Goal: Information Seeking & Learning: Learn about a topic

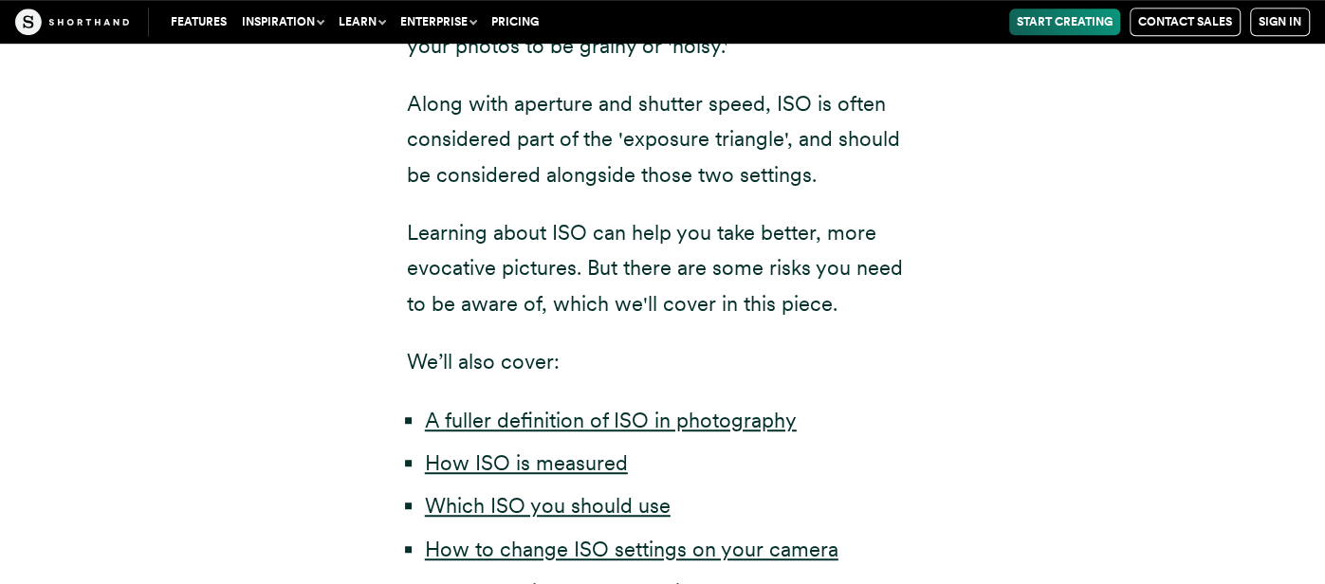
scroll to position [717, 0]
click at [702, 423] on link "A fuller definition of ISO in photography" at bounding box center [611, 421] width 372 height 25
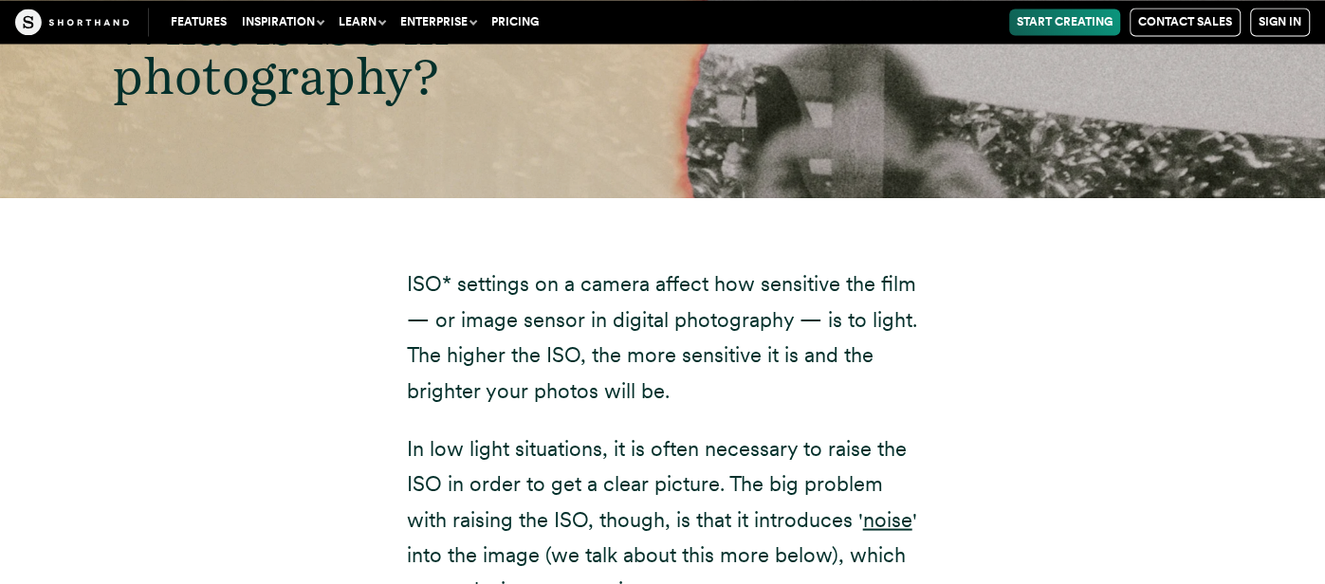
scroll to position [2199, 0]
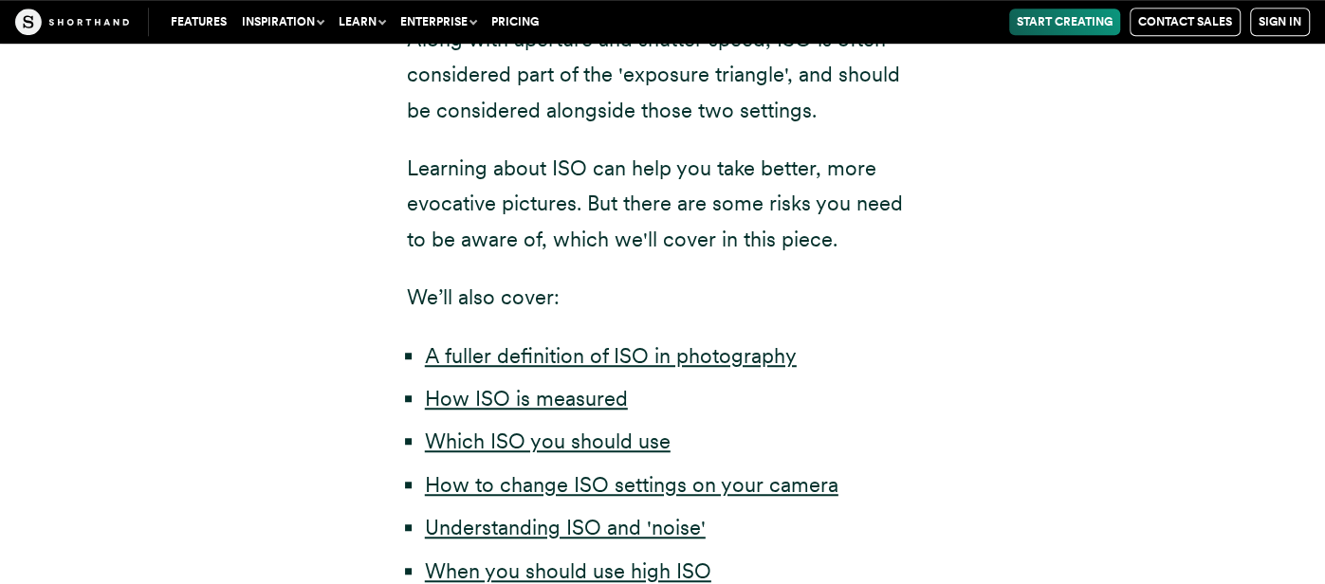
scroll to position [1018, 0]
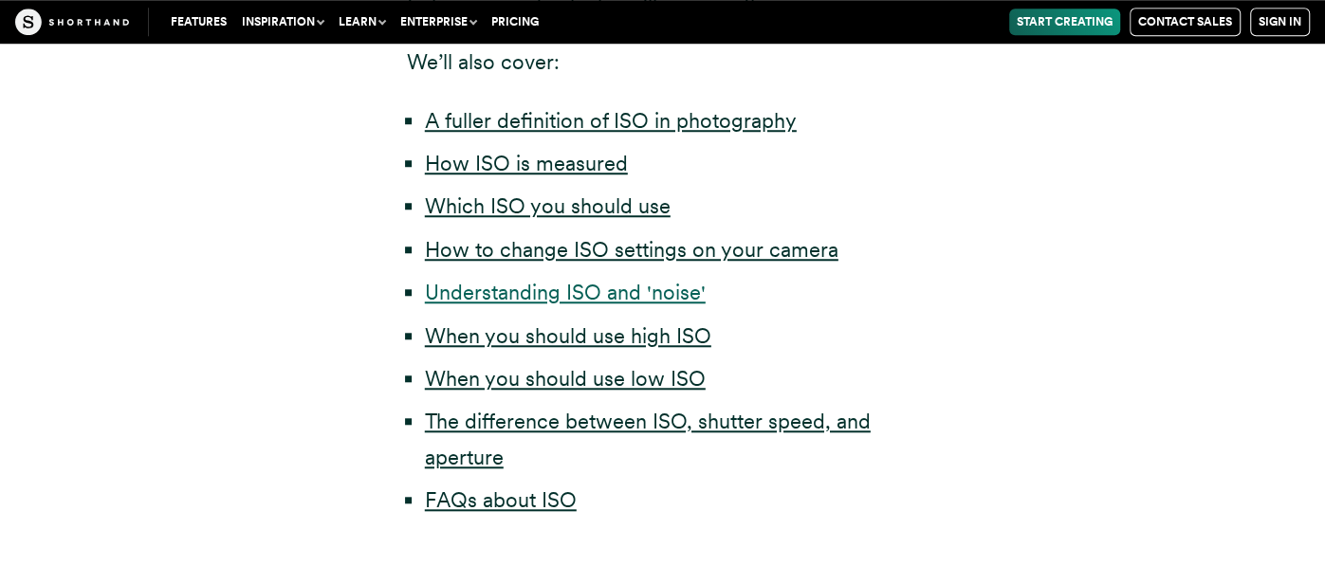
click at [502, 299] on link "Understanding ISO and 'noise'" at bounding box center [565, 292] width 281 height 25
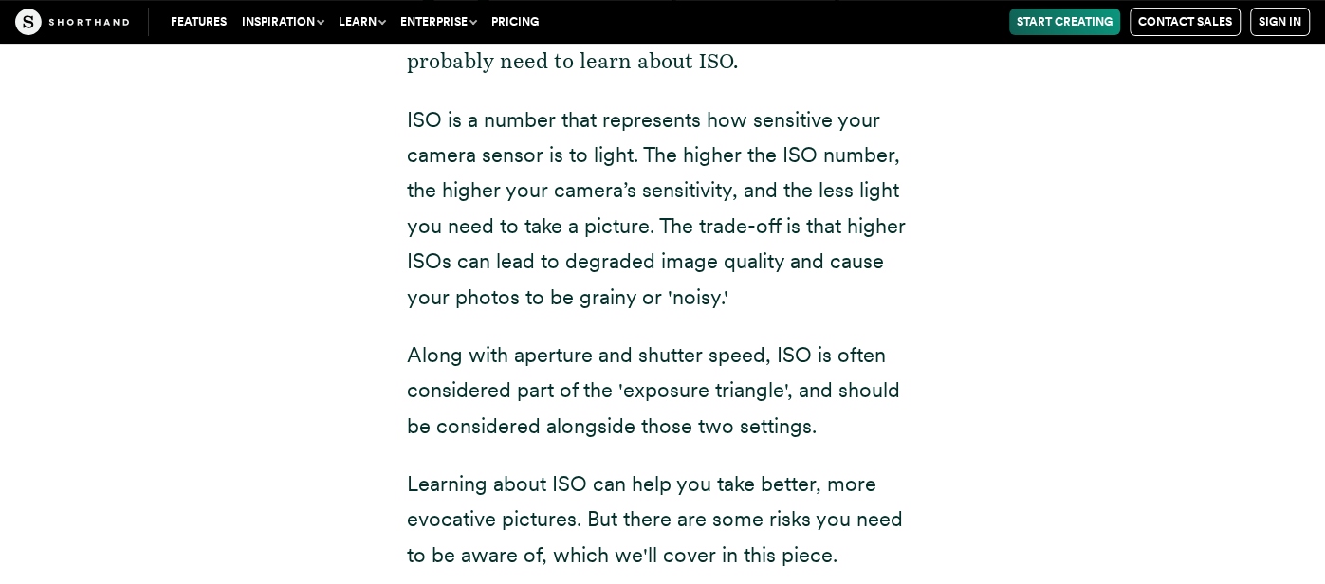
scroll to position [472, 0]
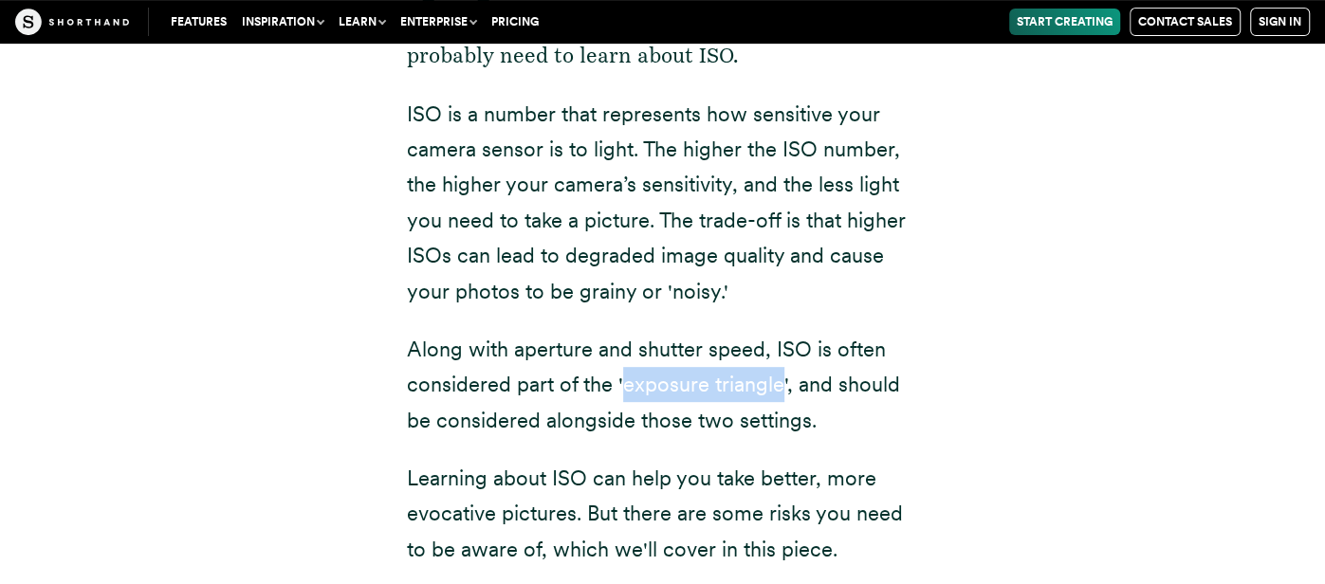
drag, startPoint x: 776, startPoint y: 381, endPoint x: 617, endPoint y: 384, distance: 159.4
click at [617, 384] on p "Along with aperture and shutter speed, ISO is often considered part of the 'exp…" at bounding box center [663, 385] width 512 height 106
copy p "'exposure triangle"
click at [706, 183] on p "ISO is a number that represents how sensitive your camera sensor is to light. T…" at bounding box center [663, 203] width 512 height 212
click at [706, 179] on p "ISO is a number that represents how sensitive your camera sensor is to light. T…" at bounding box center [663, 203] width 512 height 212
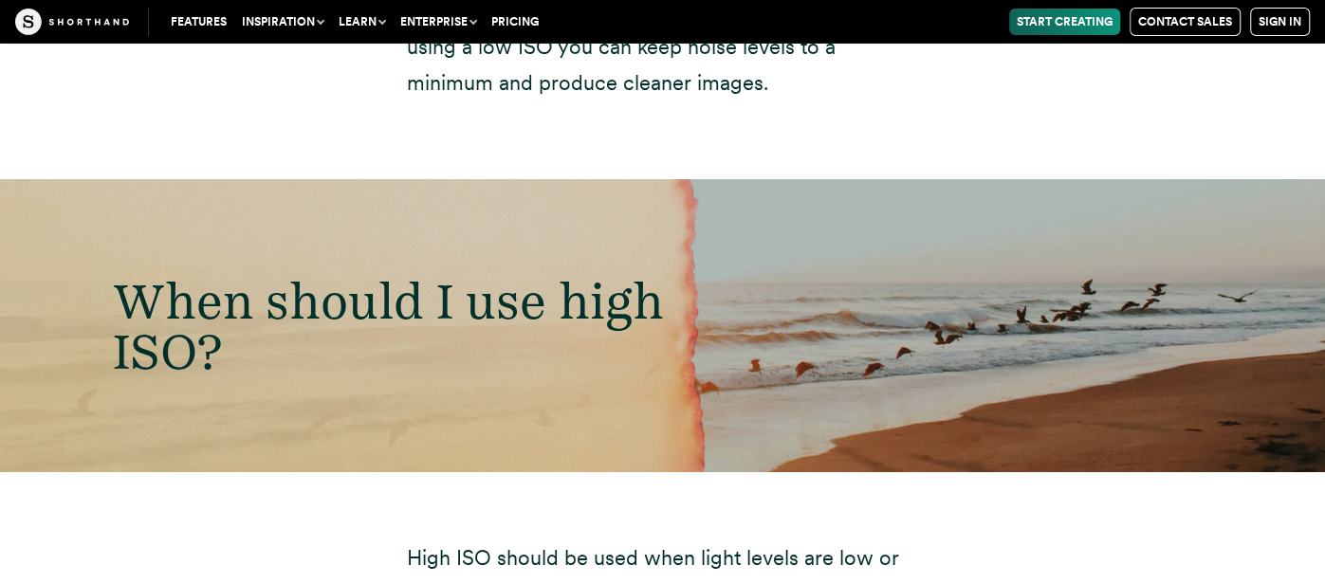
scroll to position [1061, 0]
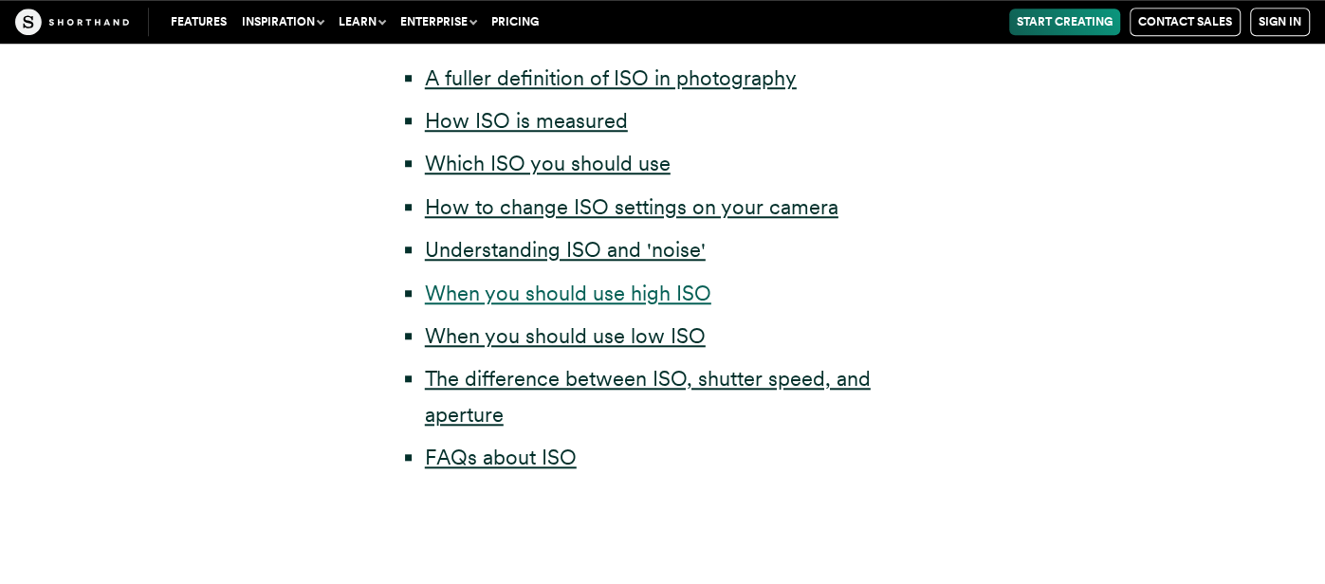
click at [594, 297] on link "When you should use high ISO" at bounding box center [568, 293] width 286 height 25
